Goal: Task Accomplishment & Management: Manage account settings

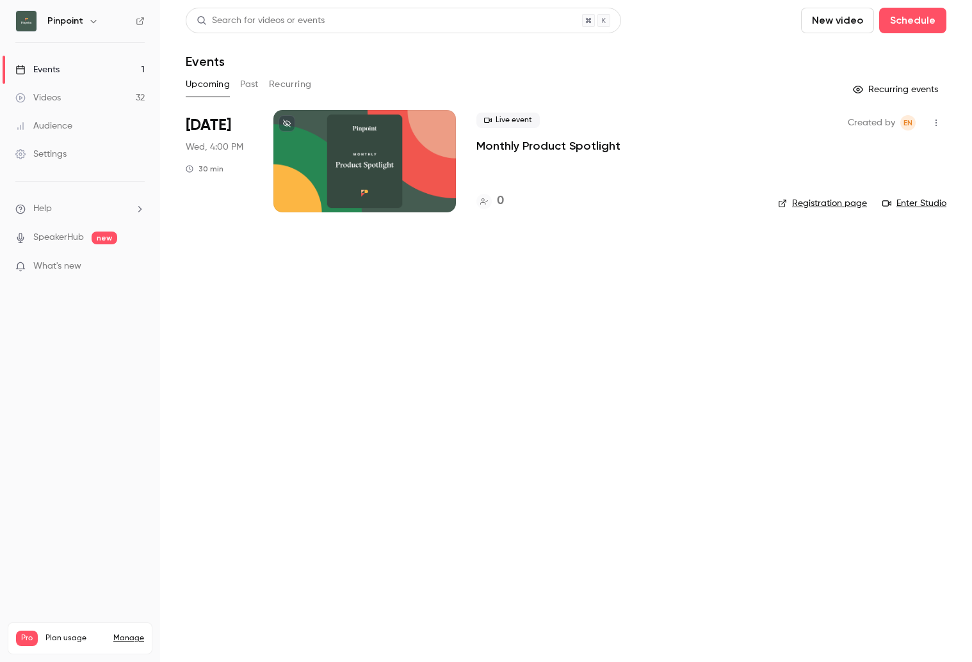
click at [83, 157] on link "Settings" at bounding box center [80, 154] width 160 height 28
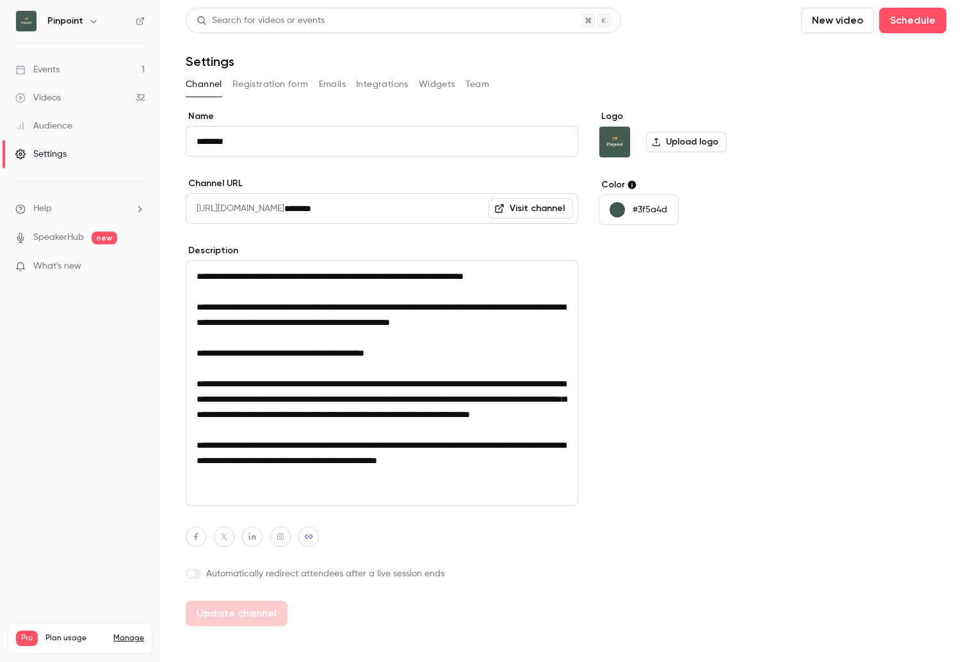
click at [260, 84] on button "Registration form" at bounding box center [270, 84] width 76 height 20
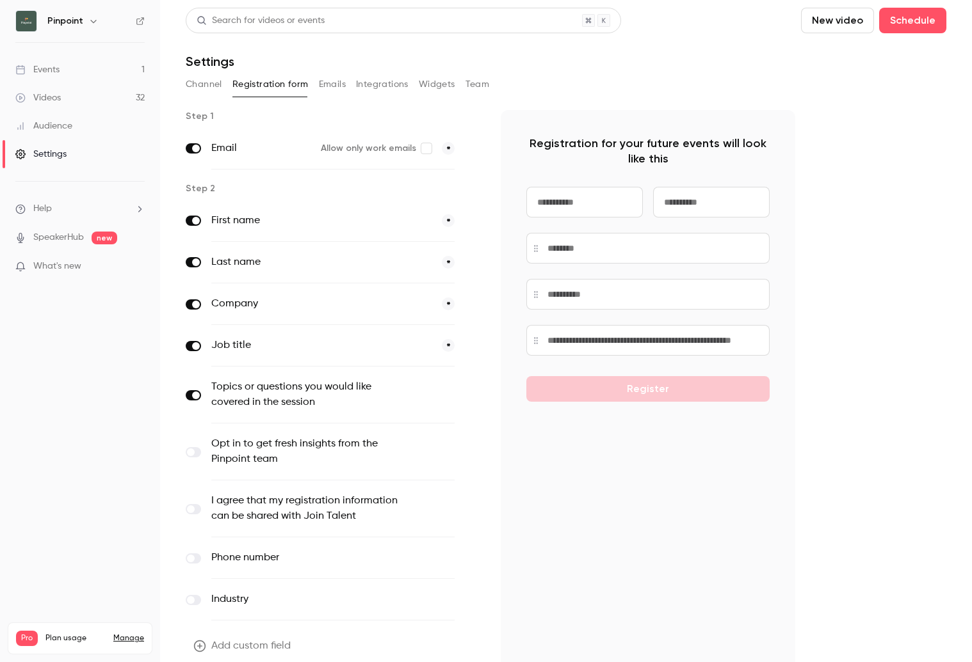
click at [323, 84] on button "Emails" at bounding box center [332, 84] width 27 height 20
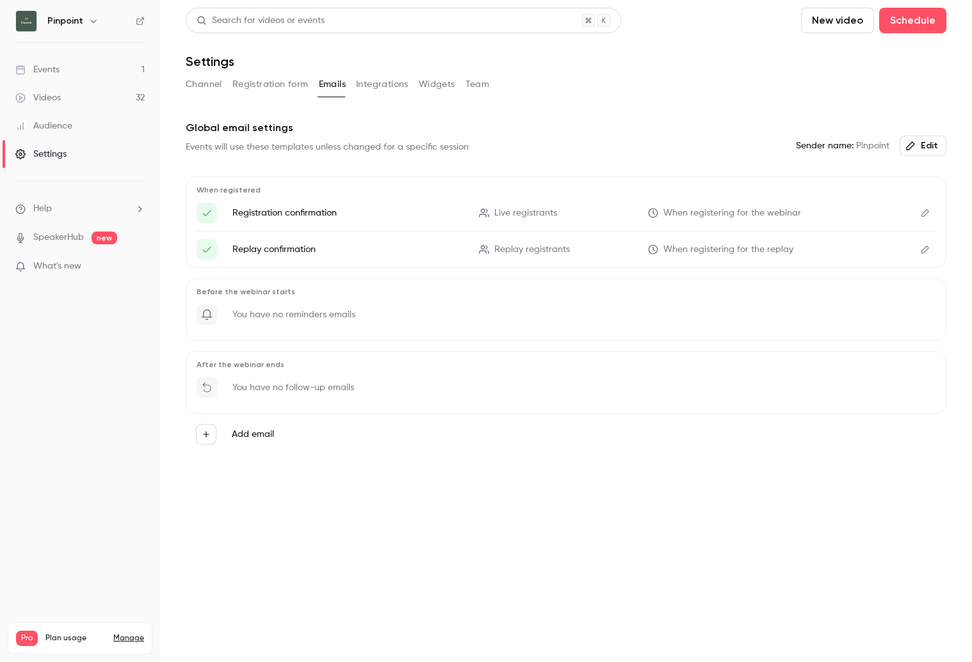
click at [922, 214] on icon "Edit" at bounding box center [925, 213] width 10 height 9
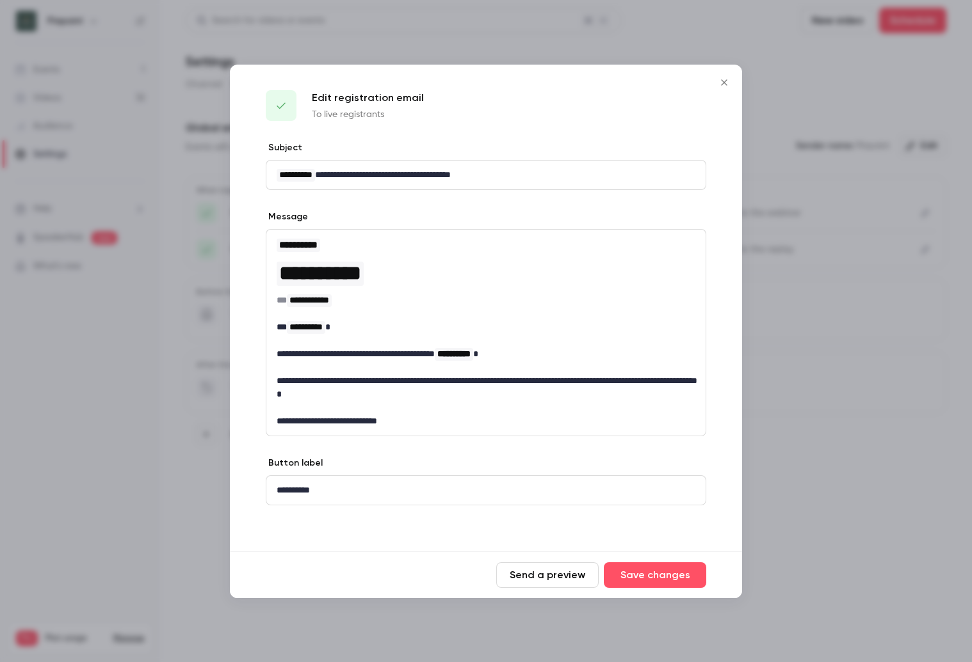
click at [725, 83] on icon "Close" at bounding box center [724, 82] width 6 height 6
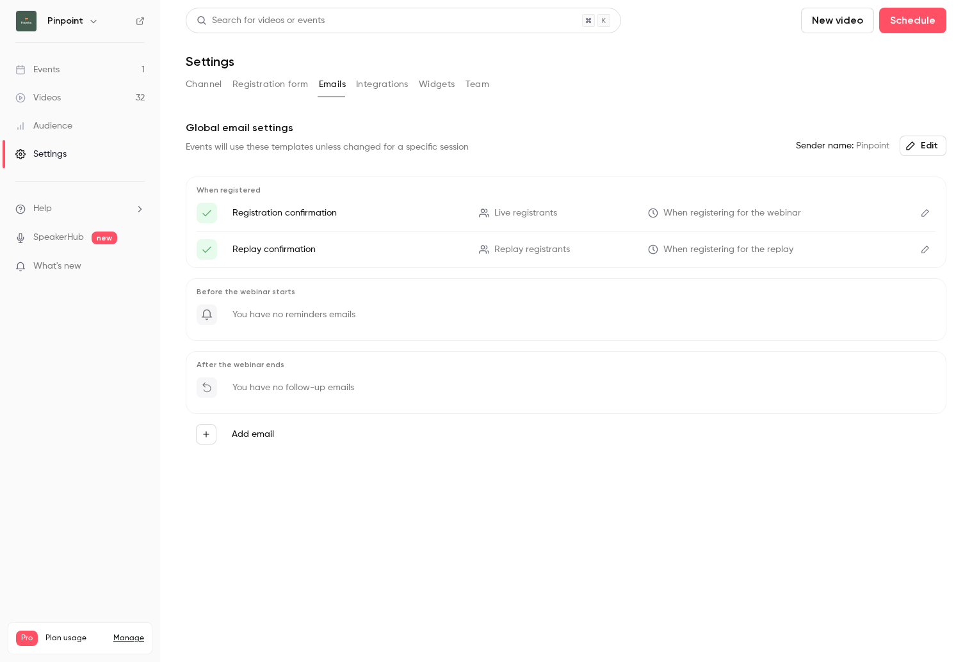
click at [926, 249] on icon "Edit" at bounding box center [925, 249] width 10 height 9
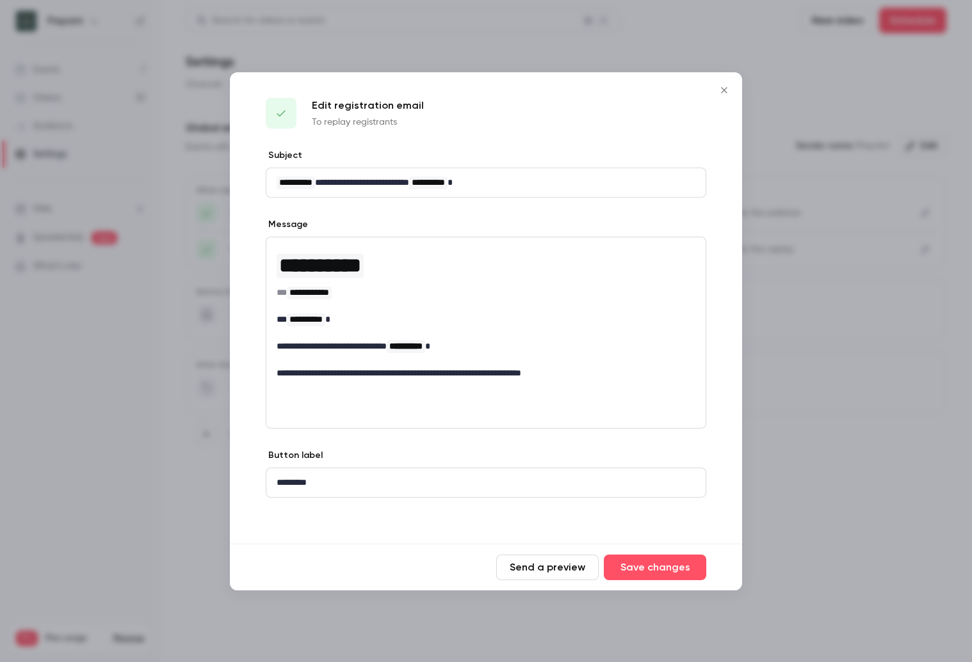
click at [722, 85] on icon "Close" at bounding box center [723, 90] width 15 height 10
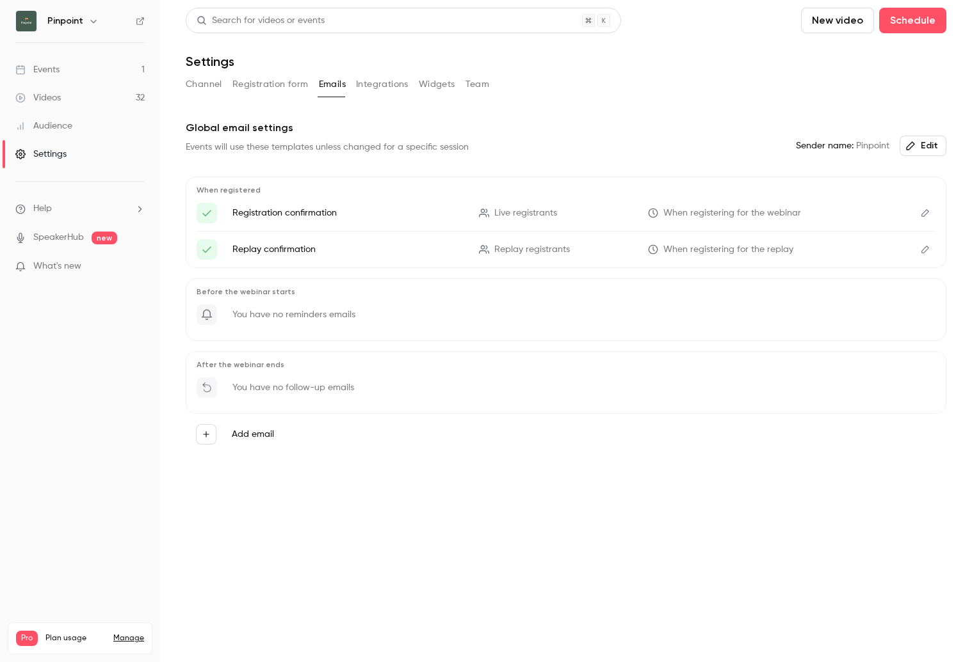
click at [63, 75] on link "Events 1" at bounding box center [80, 70] width 160 height 28
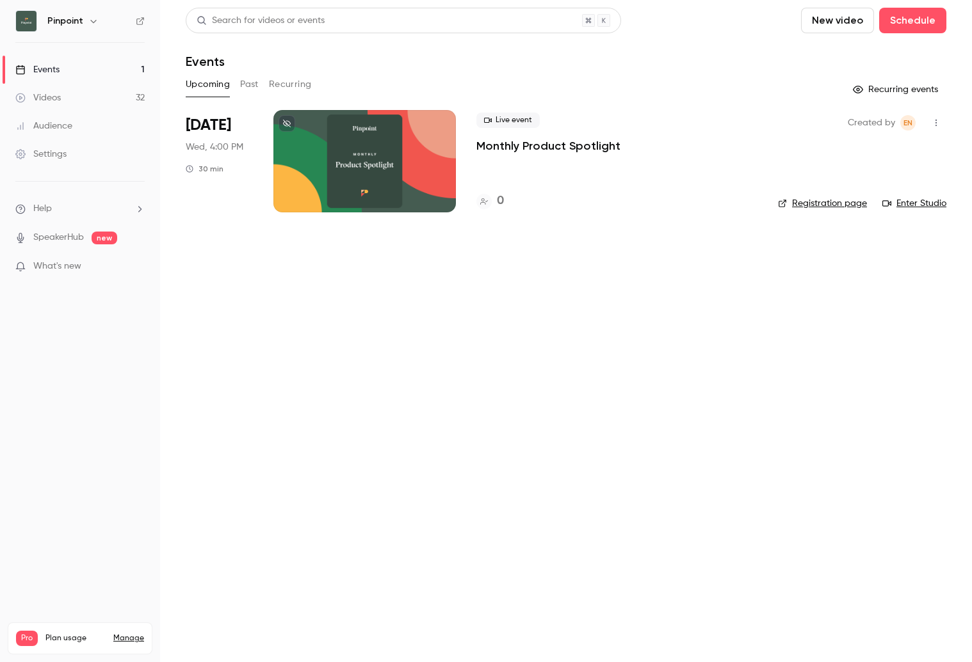
click at [360, 183] on div at bounding box center [364, 161] width 182 height 102
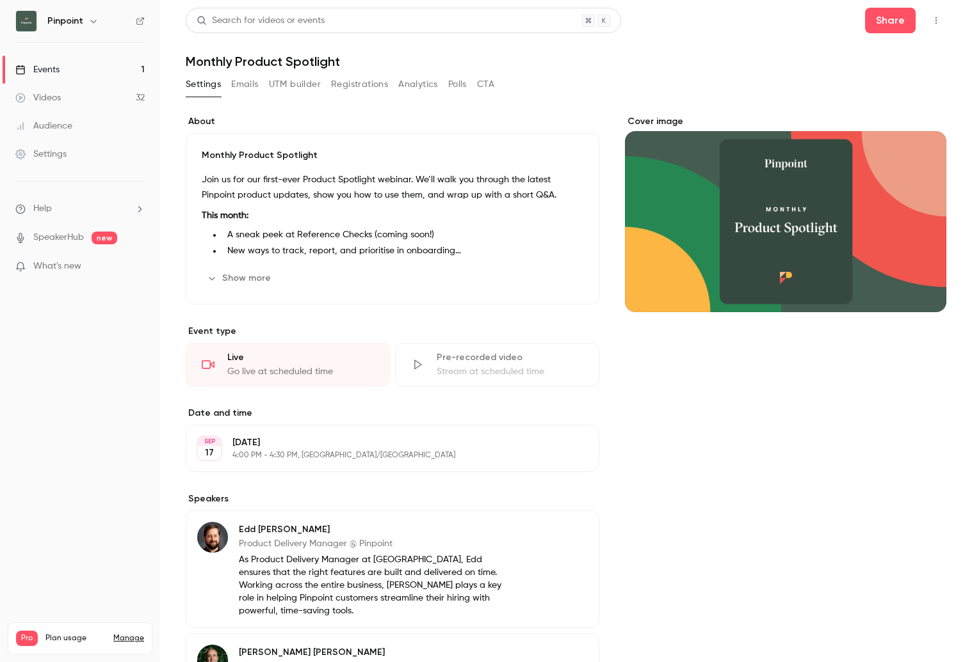
click at [243, 85] on button "Emails" at bounding box center [244, 84] width 27 height 20
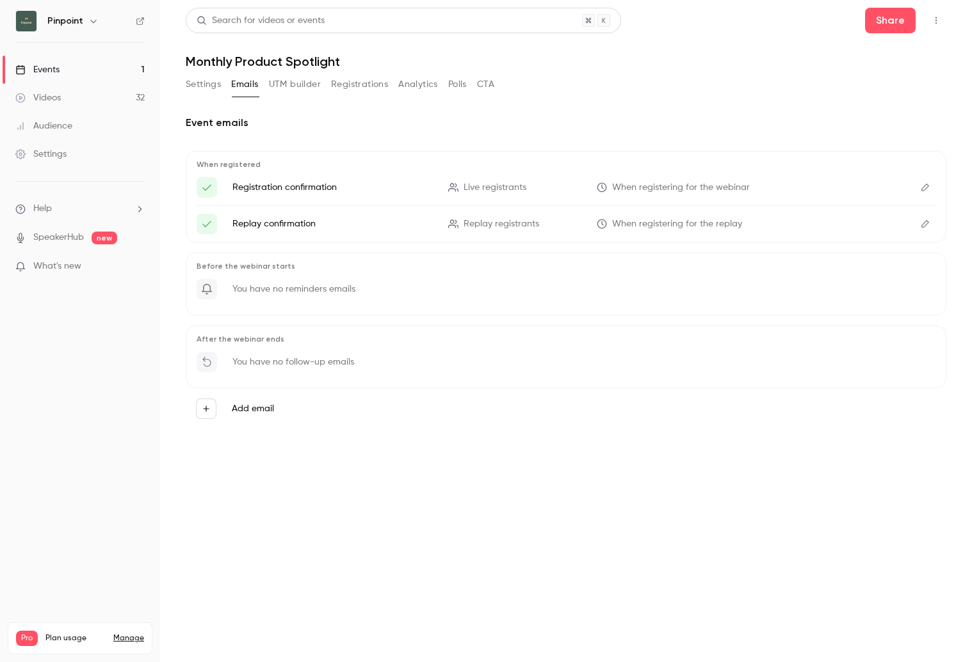
click at [922, 223] on icon "Edit" at bounding box center [925, 224] width 10 height 9
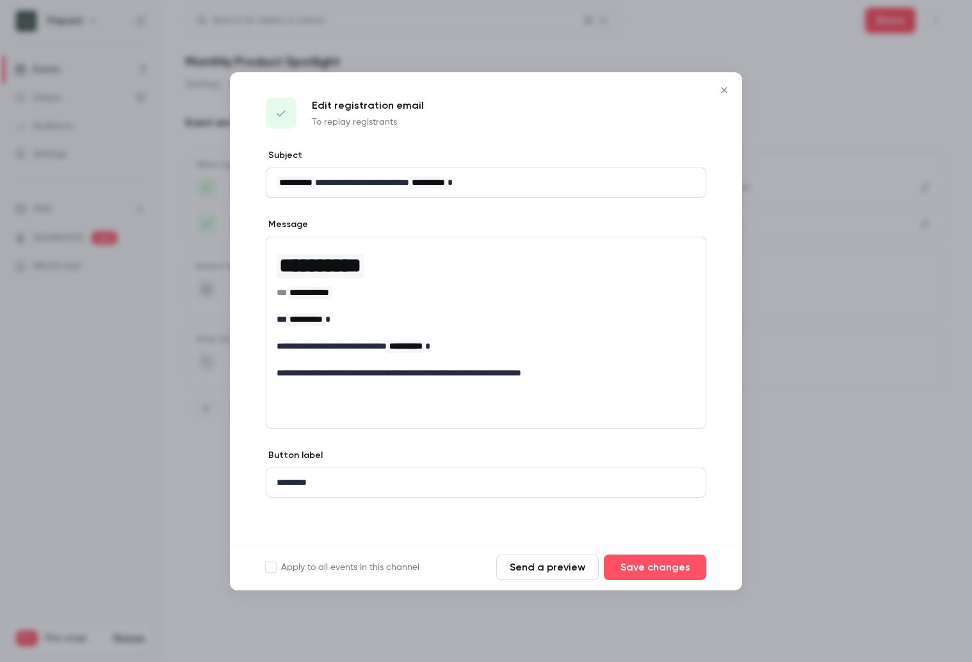
click at [723, 83] on button "Close" at bounding box center [724, 90] width 26 height 26
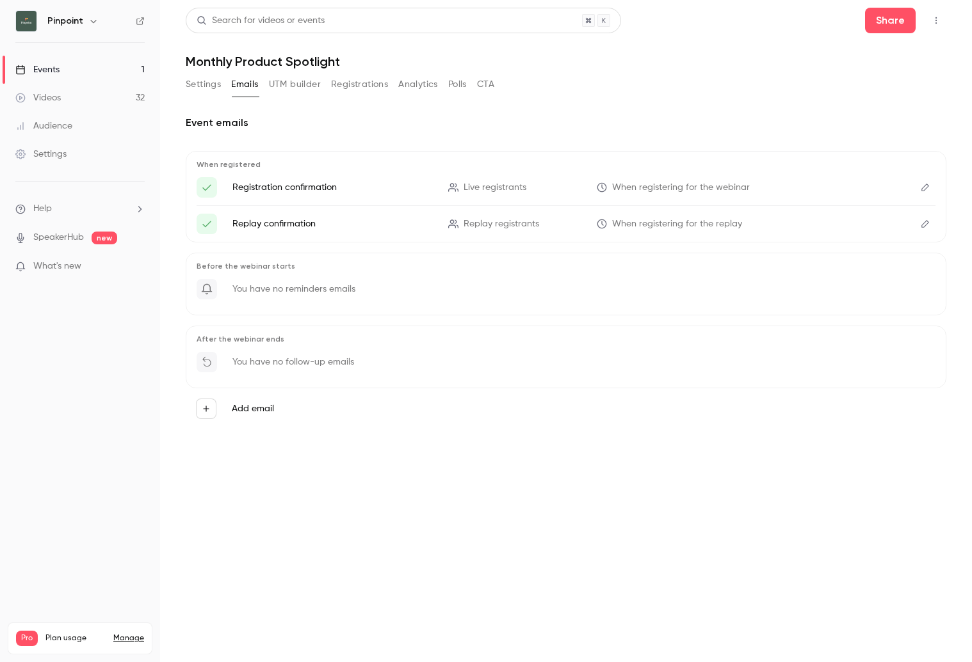
click at [208, 226] on icon "{{ registrant_first_name }}, here's your access link to {{ event_name }}!" at bounding box center [207, 224] width 12 height 12
click at [204, 84] on button "Settings" at bounding box center [203, 84] width 35 height 20
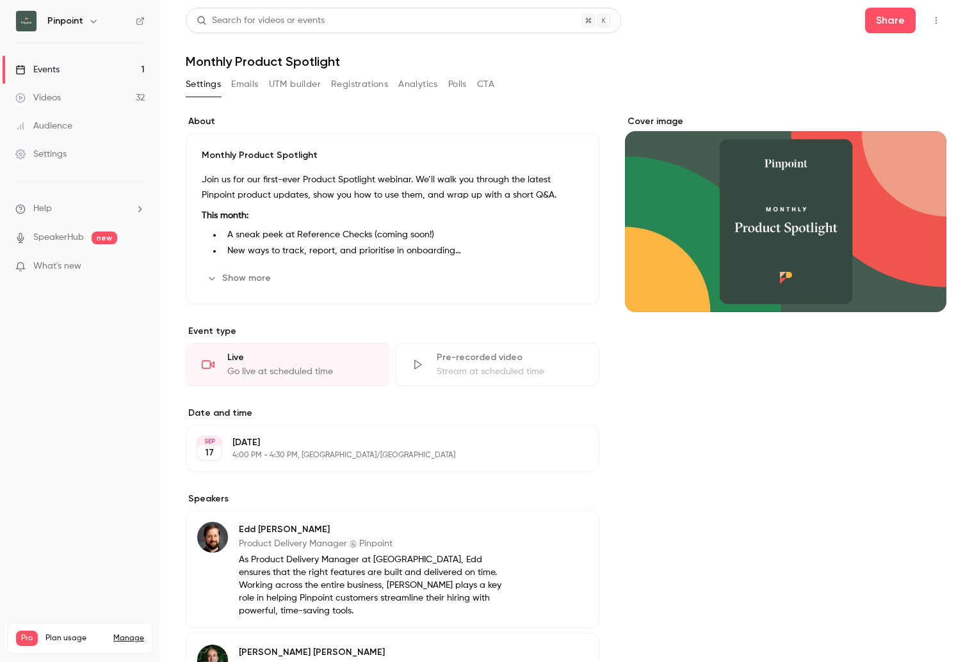
scroll to position [200, 0]
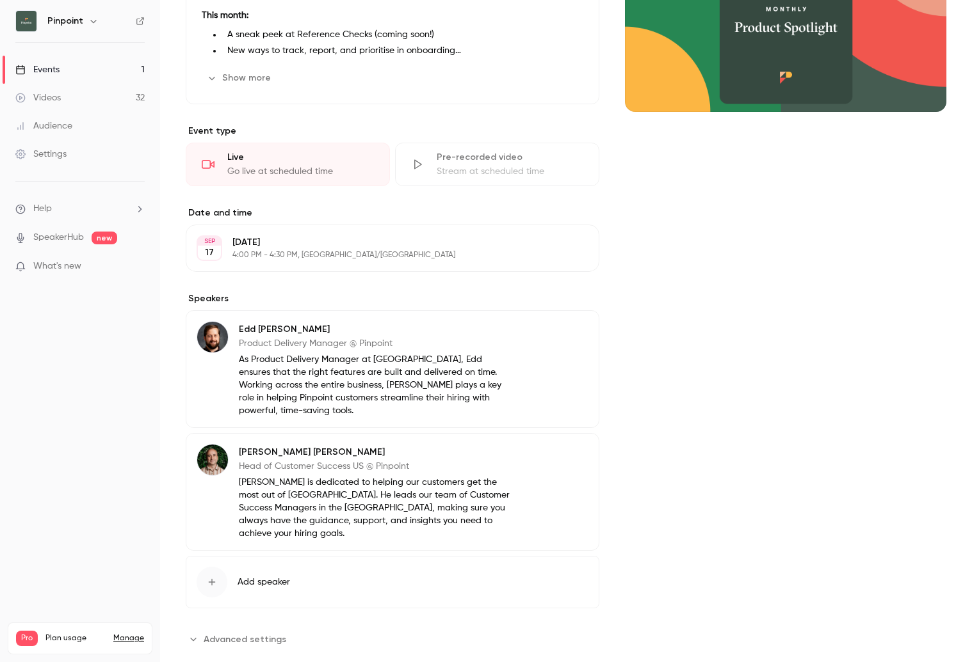
click at [226, 633] on span "Advanced settings" at bounding box center [245, 639] width 83 height 13
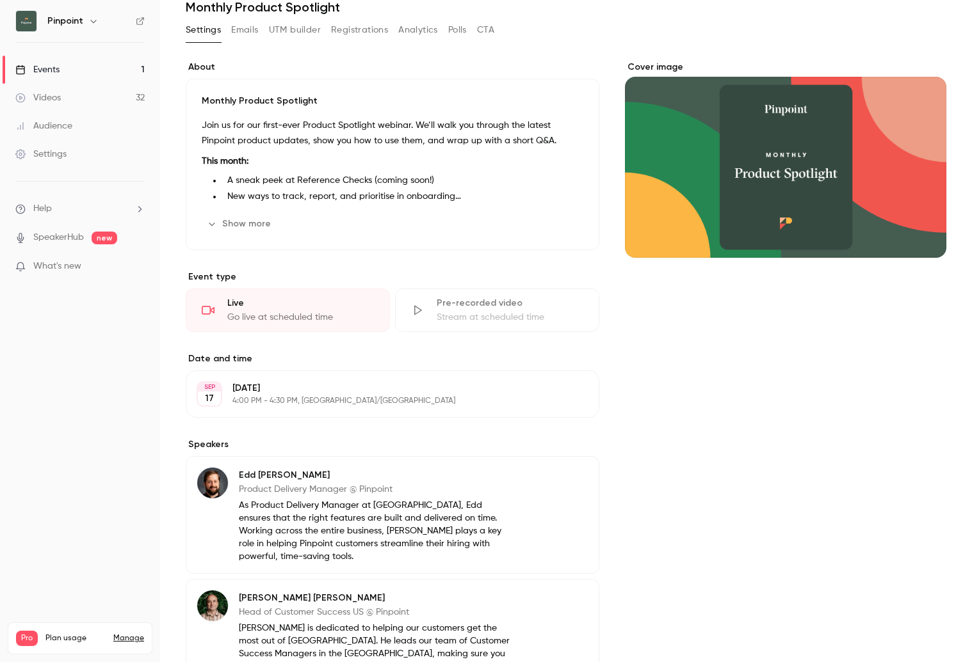
scroll to position [0, 0]
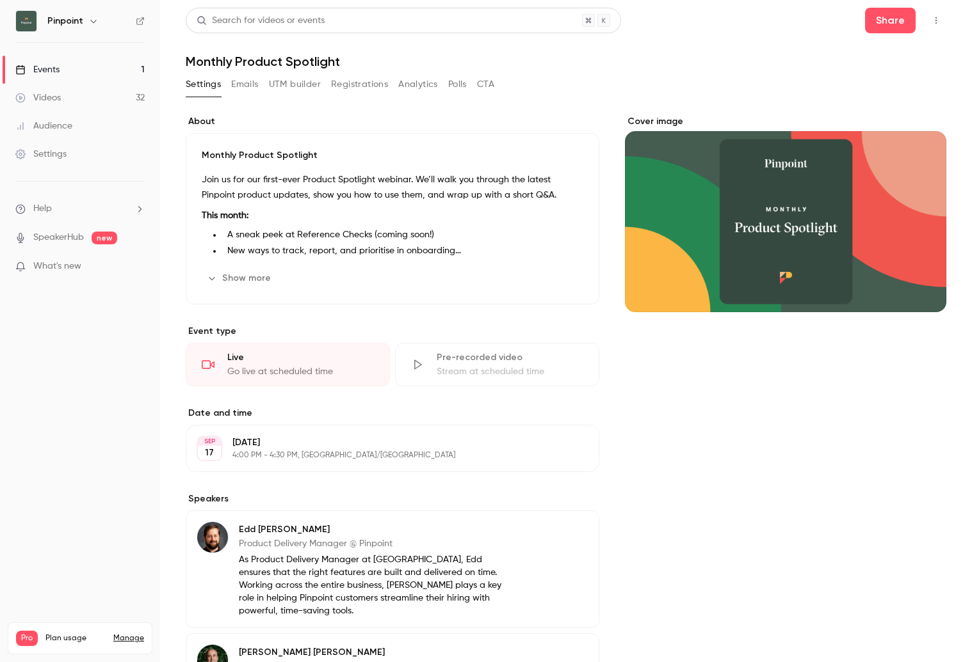
click at [367, 85] on button "Registrations" at bounding box center [359, 84] width 57 height 20
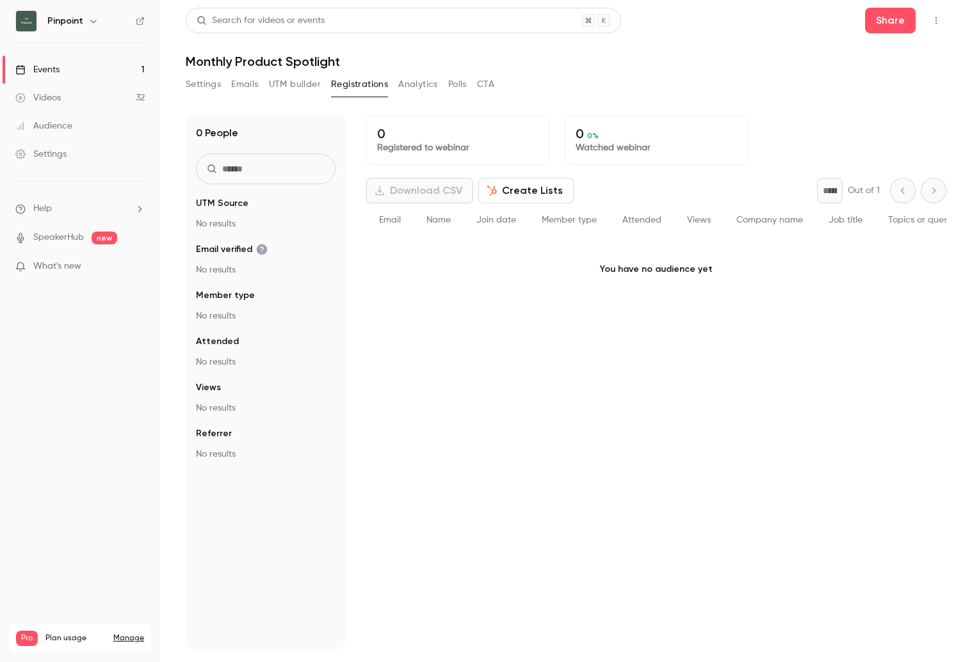
click at [409, 86] on button "Analytics" at bounding box center [418, 84] width 40 height 20
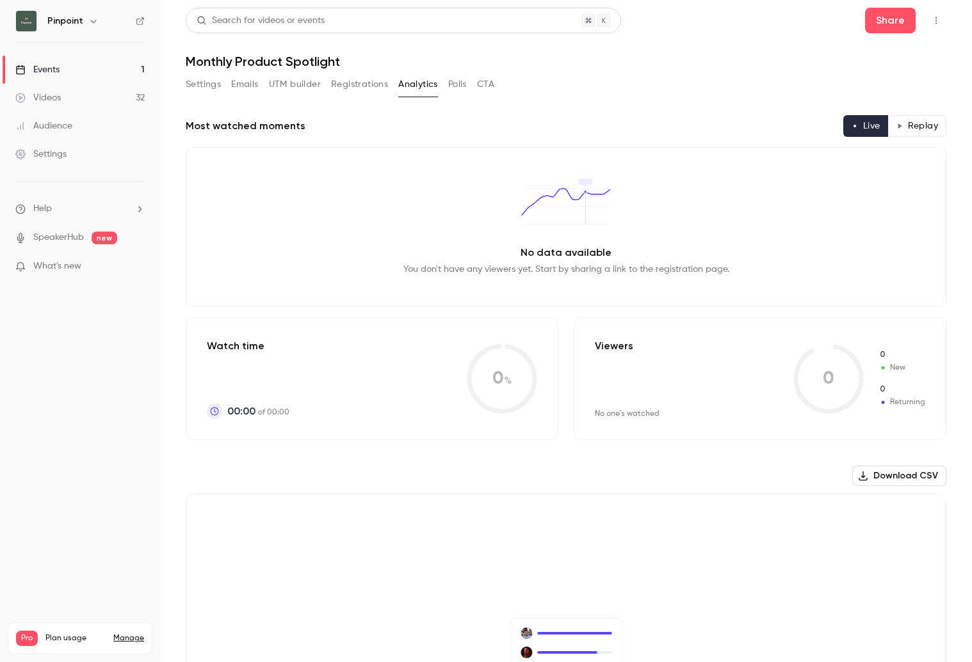
click at [456, 86] on button "Polls" at bounding box center [457, 84] width 19 height 20
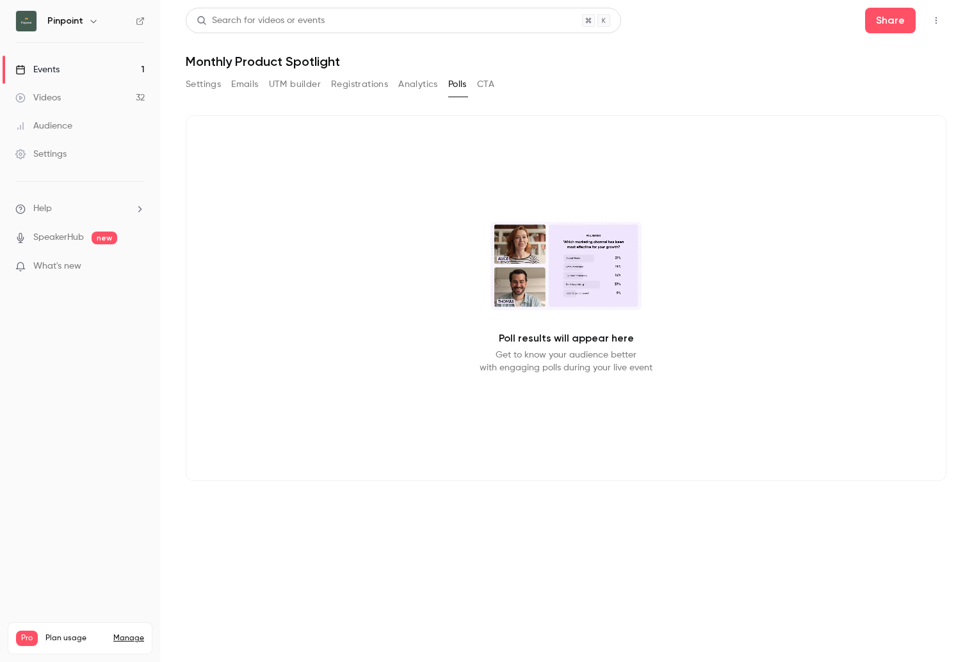
click at [492, 84] on button "CTA" at bounding box center [485, 84] width 17 height 20
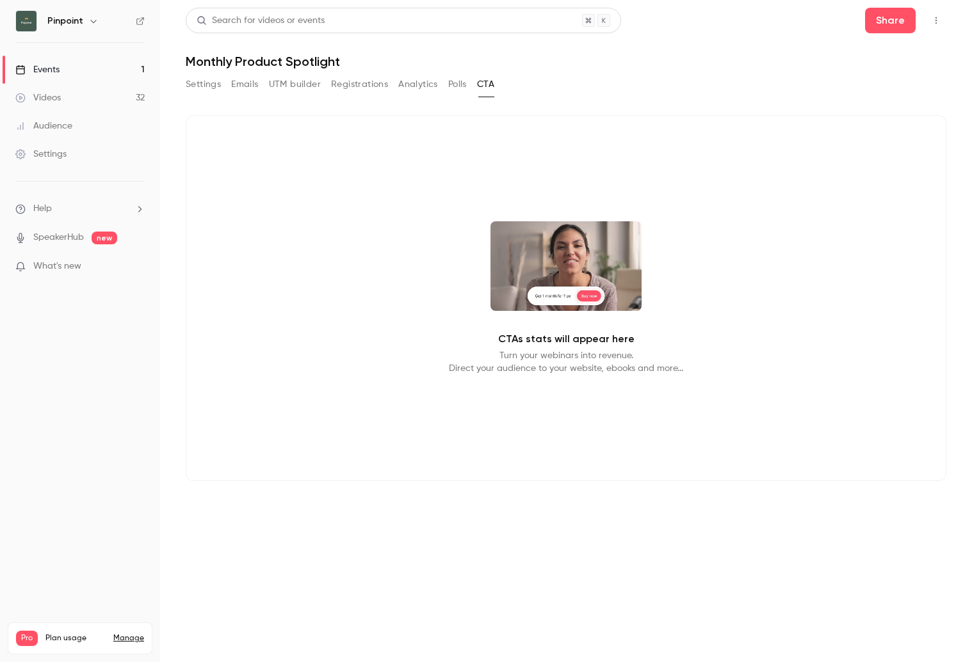
click at [193, 82] on button "Settings" at bounding box center [203, 84] width 35 height 20
